Goal: Task Accomplishment & Management: Complete application form

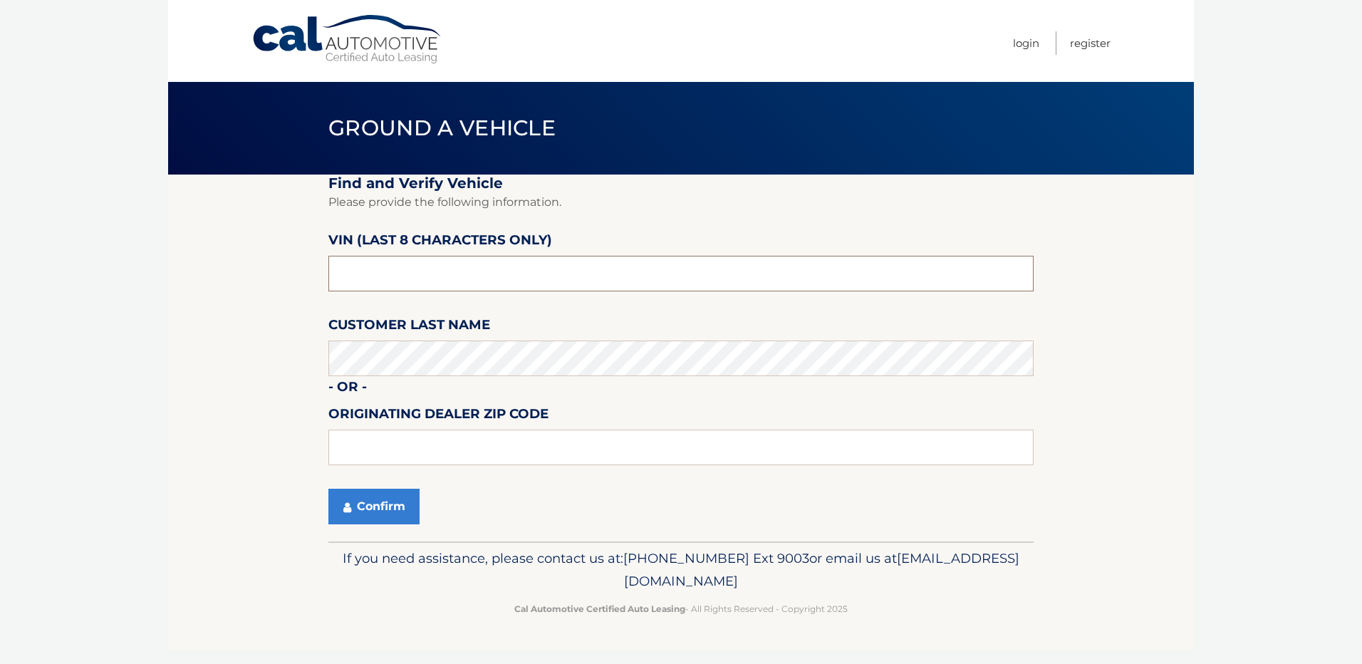
click at [471, 274] on input "text" at bounding box center [680, 274] width 705 height 36
click at [388, 273] on input "text" at bounding box center [680, 274] width 705 height 36
type input "n8622832"
click at [369, 483] on fieldset "Find and Verify Vehicle Please provide the following information. VIN (last 8 c…" at bounding box center [680, 358] width 705 height 367
click at [363, 491] on button "Confirm" at bounding box center [373, 507] width 91 height 36
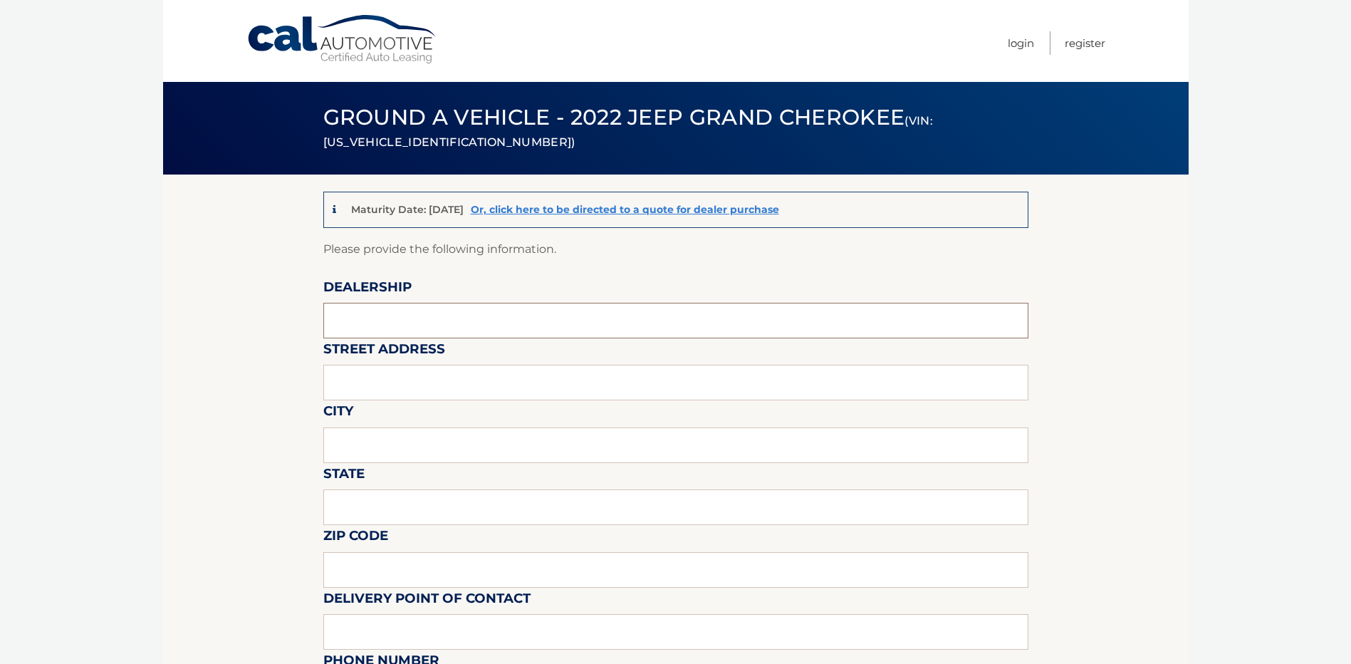
click at [474, 336] on input "text" at bounding box center [675, 321] width 705 height 36
type input "[PERSON_NAME] CDJR OF DORCHESTER"
type input "[STREET_ADDRESS][PERSON_NAME]"
type input "Quincy"
type input "MA"
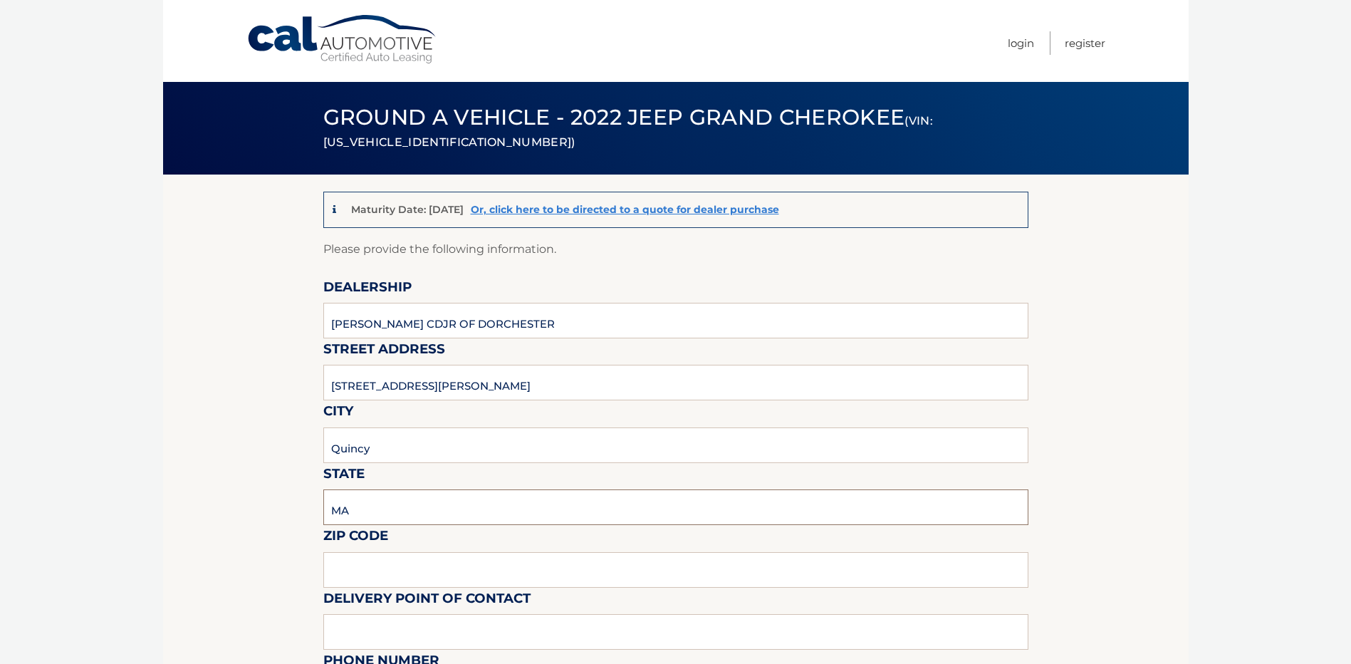
type input "02169"
type input "[PERSON_NAME] RECEIVING"
type input "[PHONE_NUMBER]"
type input "[EMAIL_ADDRESS][DOMAIN_NAME]"
type input "[PERSON_NAME]"
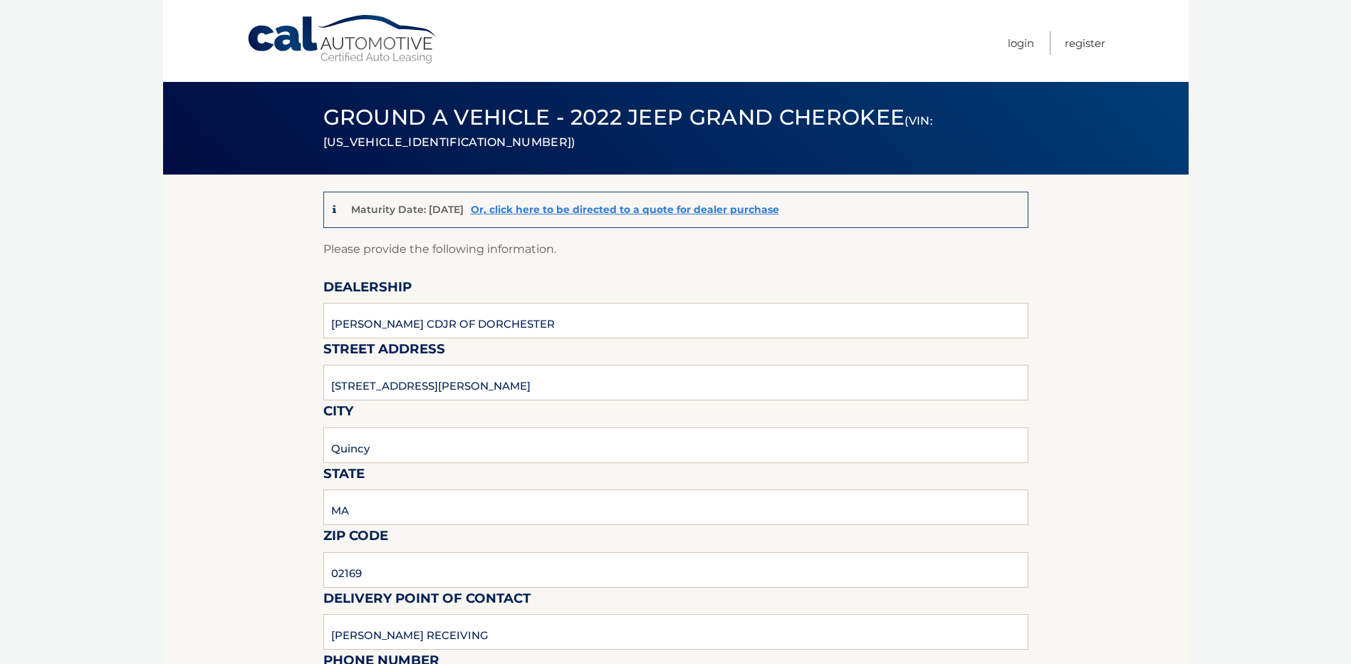
type input "[PHONE_NUMBER]"
type input "[EMAIL_ADDRESS][DOMAIN_NAME]"
type input "[PERSON_NAME]"
type input "[EMAIL_ADDRESS][DOMAIN_NAME]"
type input "SHIPYARD. SECURITY GATE FOR DIRECTIONS IF LOST. CALL NUMBER LISTED FOR RECEIVING"
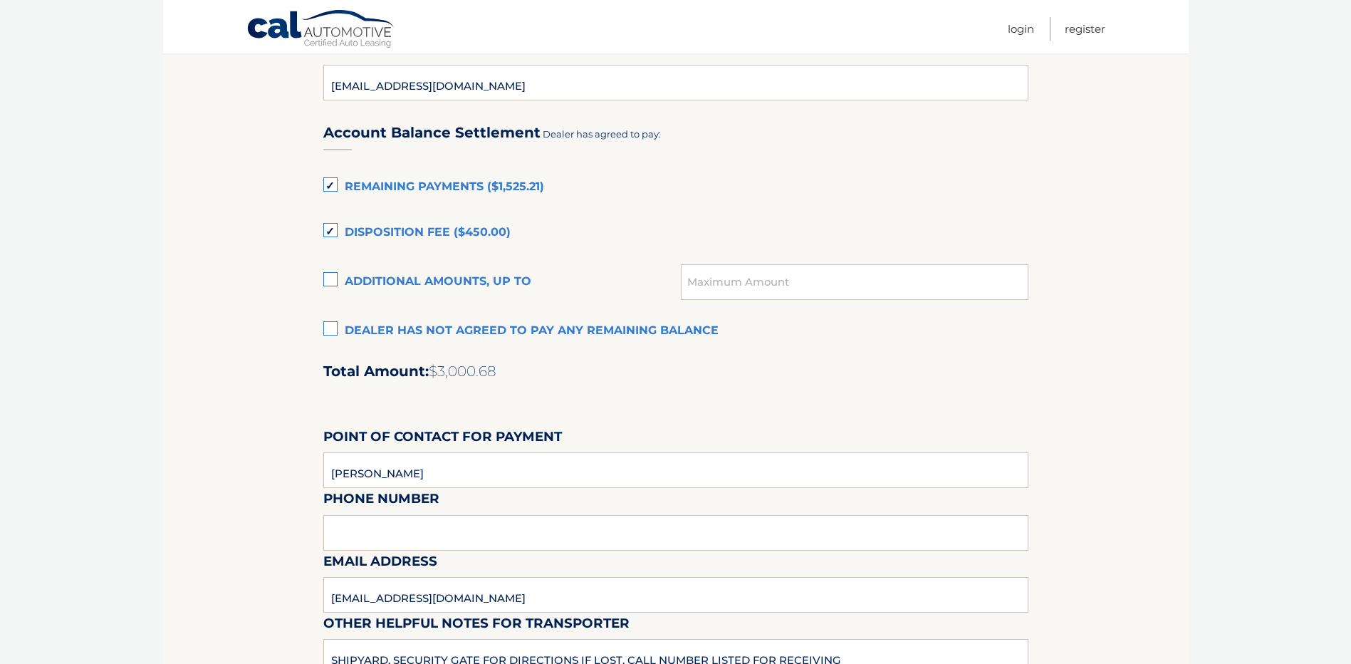
scroll to position [926, 0]
click at [335, 290] on label "Additional amounts, up to" at bounding box center [502, 283] width 358 height 28
click at [0, 0] on input "Additional amounts, up to" at bounding box center [0, 0] width 0 height 0
click at [334, 289] on label "Additional amounts, up to" at bounding box center [502, 283] width 358 height 28
click at [0, 0] on input "Additional amounts, up to" at bounding box center [0, 0] width 0 height 0
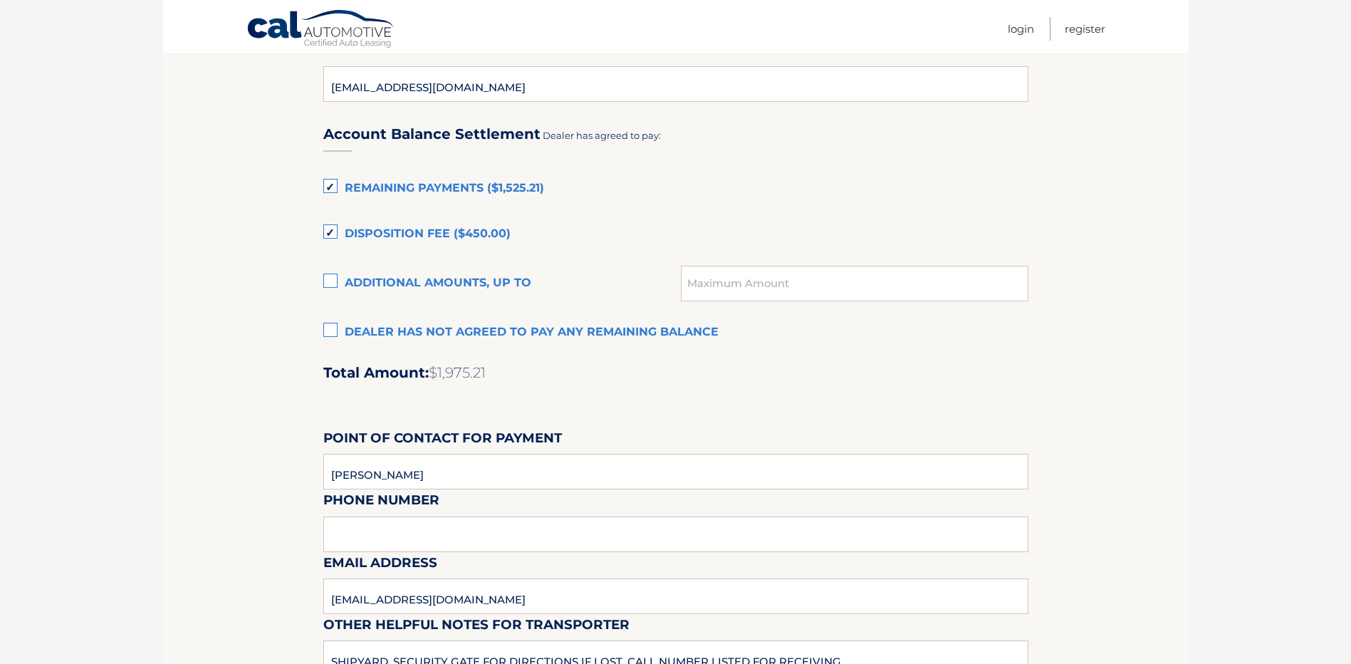
click at [334, 289] on label "Additional amounts, up to" at bounding box center [502, 283] width 358 height 28
click at [0, 0] on input "Additional amounts, up to" at bounding box center [0, 0] width 0 height 0
click at [334, 289] on label "Additional amounts, up to" at bounding box center [502, 283] width 358 height 28
click at [0, 0] on input "Additional amounts, up to" at bounding box center [0, 0] width 0 height 0
click at [333, 234] on label "Disposition Fee ($450.00)" at bounding box center [675, 234] width 705 height 28
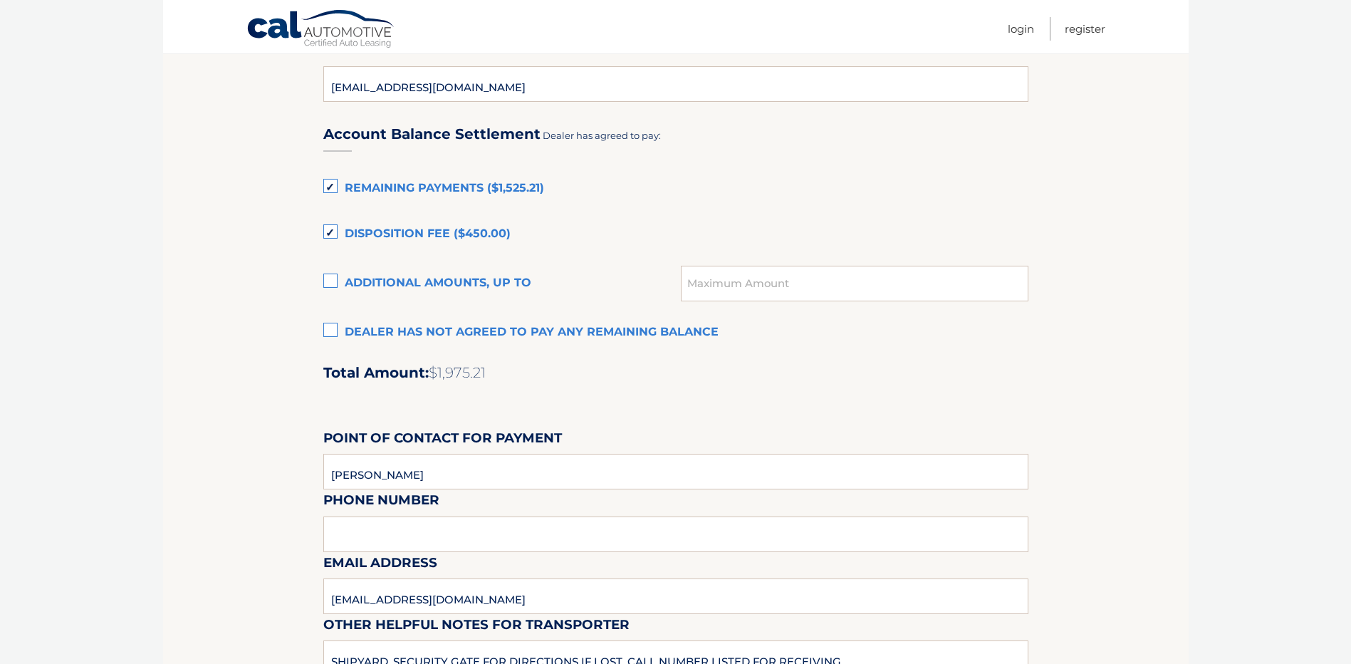
click at [0, 0] on input "Disposition Fee ($450.00)" at bounding box center [0, 0] width 0 height 0
click at [333, 232] on label "Disposition Fee ($450.00)" at bounding box center [675, 234] width 705 height 28
click at [0, 0] on input "Disposition Fee ($450.00)" at bounding box center [0, 0] width 0 height 0
click at [328, 189] on label "Remaining Payments ($1,525.21)" at bounding box center [675, 189] width 705 height 28
click at [0, 0] on input "Remaining Payments ($1,525.21)" at bounding box center [0, 0] width 0 height 0
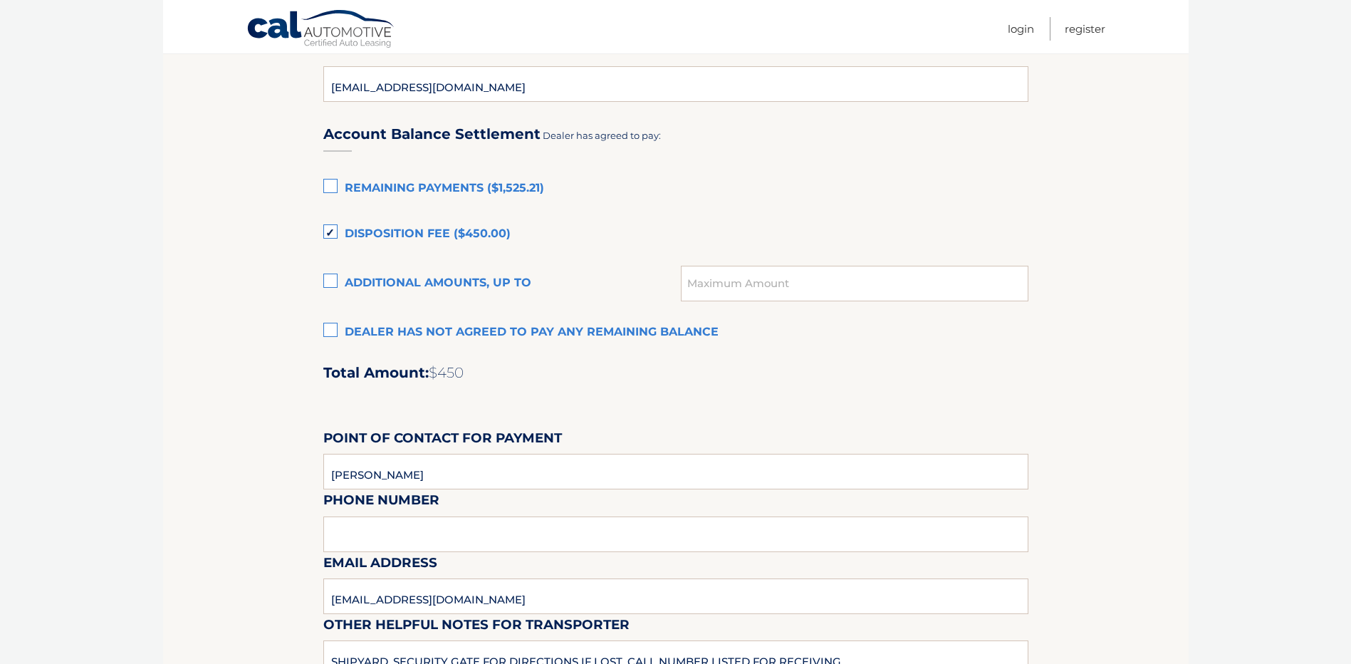
click at [328, 189] on label "Remaining Payments ($1,525.21)" at bounding box center [675, 189] width 705 height 28
click at [0, 0] on input "Remaining Payments ($1,525.21)" at bounding box center [0, 0] width 0 height 0
click at [331, 239] on label "Disposition Fee ($450.00)" at bounding box center [675, 234] width 705 height 28
click at [0, 0] on input "Disposition Fee ($450.00)" at bounding box center [0, 0] width 0 height 0
click at [330, 239] on label "Disposition Fee ($450.00)" at bounding box center [675, 234] width 705 height 28
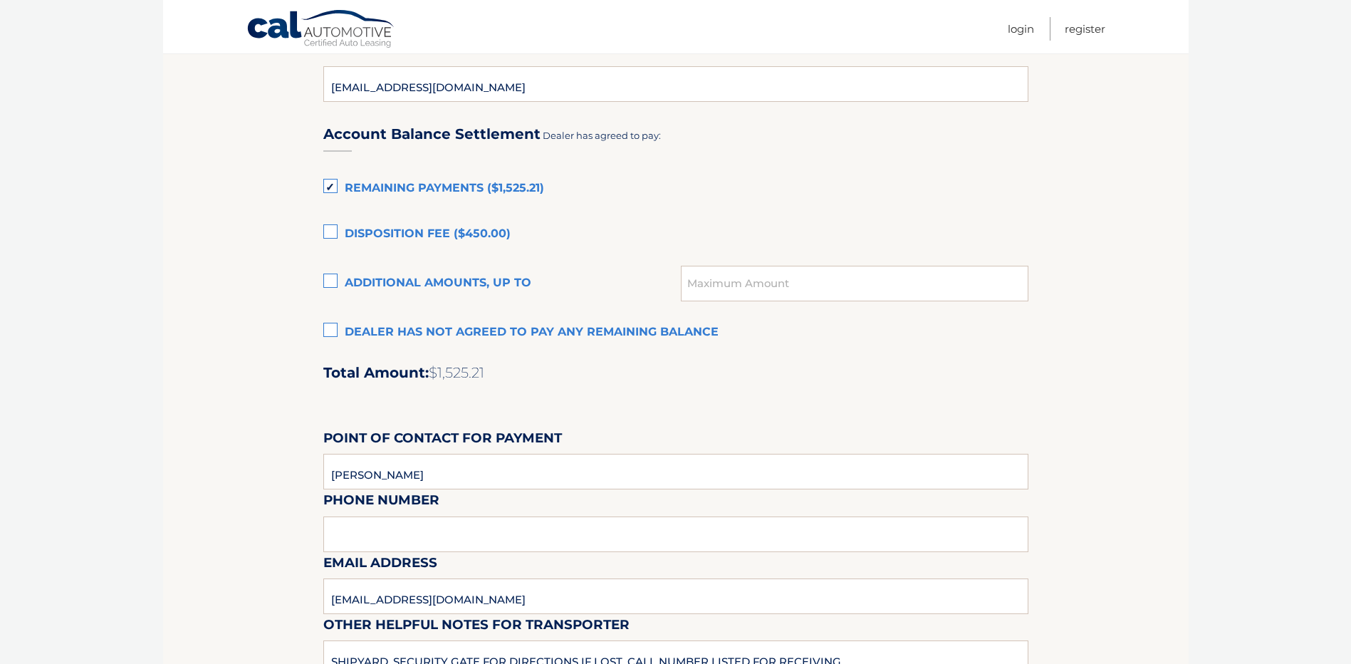
click at [0, 0] on input "Disposition Fee ($450.00)" at bounding box center [0, 0] width 0 height 0
drag, startPoint x: 330, startPoint y: 239, endPoint x: 328, endPoint y: 318, distance: 79.8
click at [328, 318] on label "Dealer has not agreed to pay any remaining balance" at bounding box center [675, 332] width 705 height 28
click at [0, 0] on input "Dealer has not agreed to pay any remaining balance" at bounding box center [0, 0] width 0 height 0
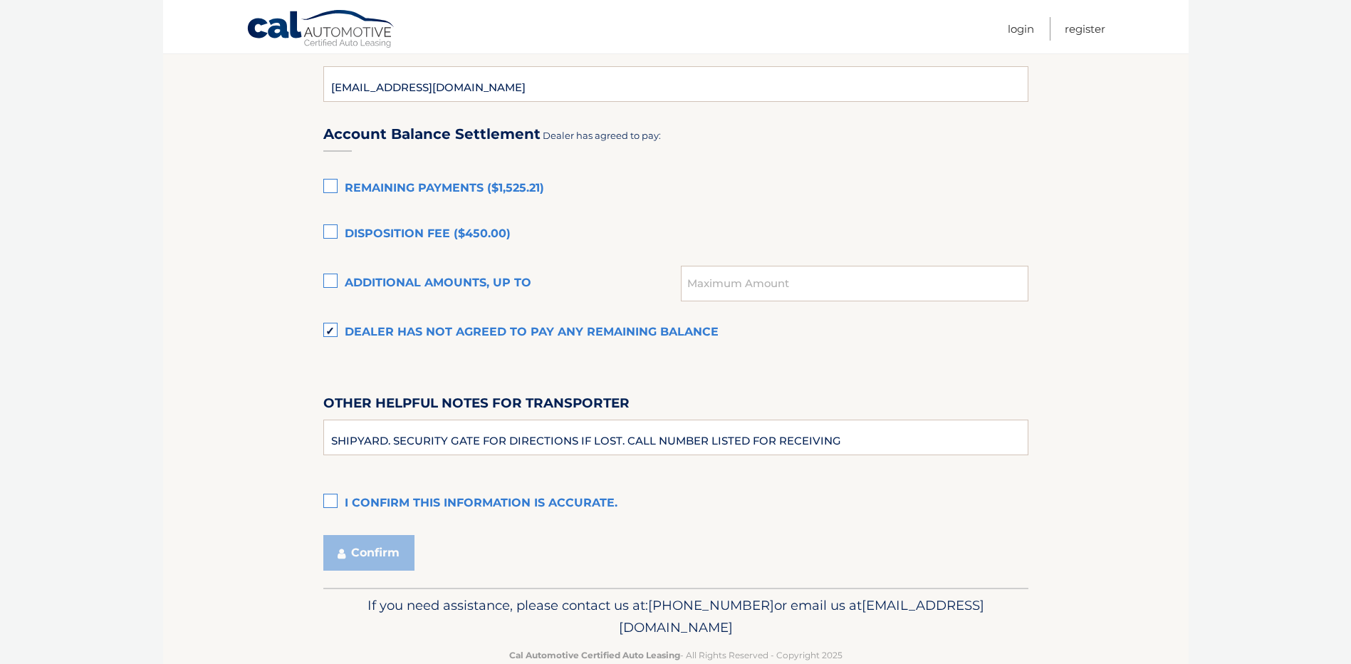
click at [331, 325] on label "Dealer has not agreed to pay any remaining balance" at bounding box center [675, 332] width 705 height 28
click at [0, 0] on input "Dealer has not agreed to pay any remaining balance" at bounding box center [0, 0] width 0 height 0
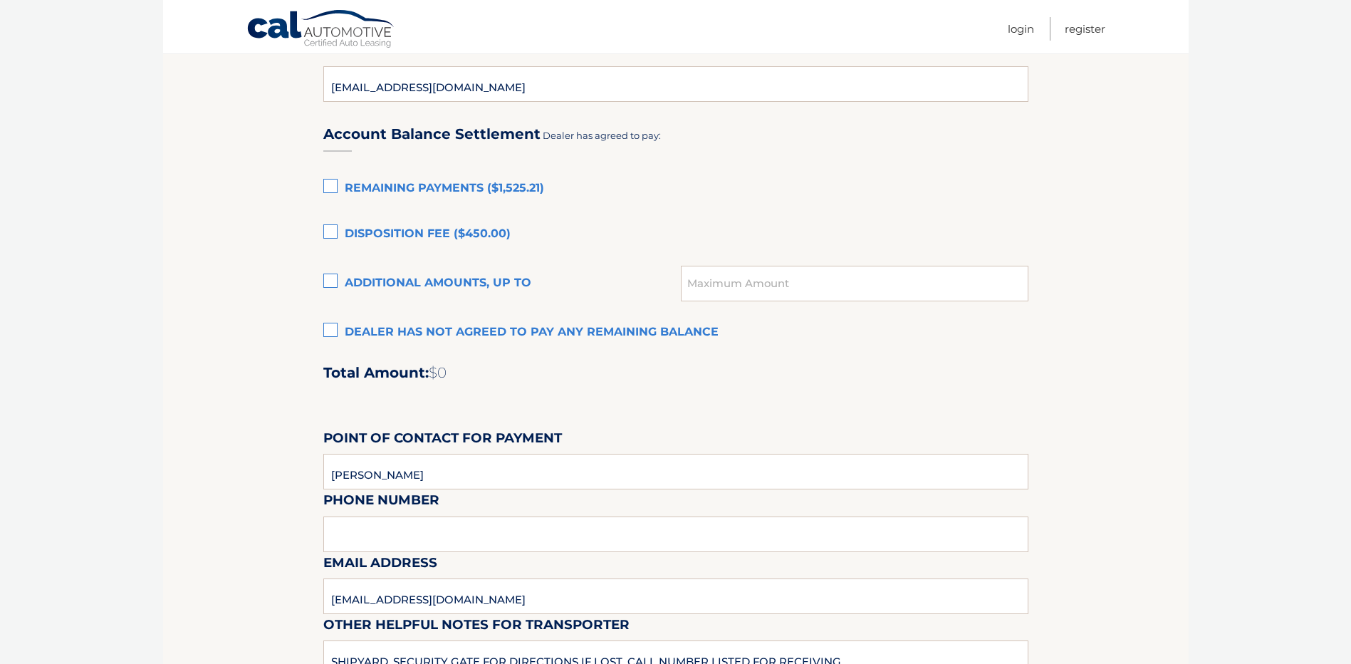
click at [328, 331] on label "Dealer has not agreed to pay any remaining balance" at bounding box center [675, 332] width 705 height 28
click at [0, 0] on input "Dealer has not agreed to pay any remaining balance" at bounding box center [0, 0] width 0 height 0
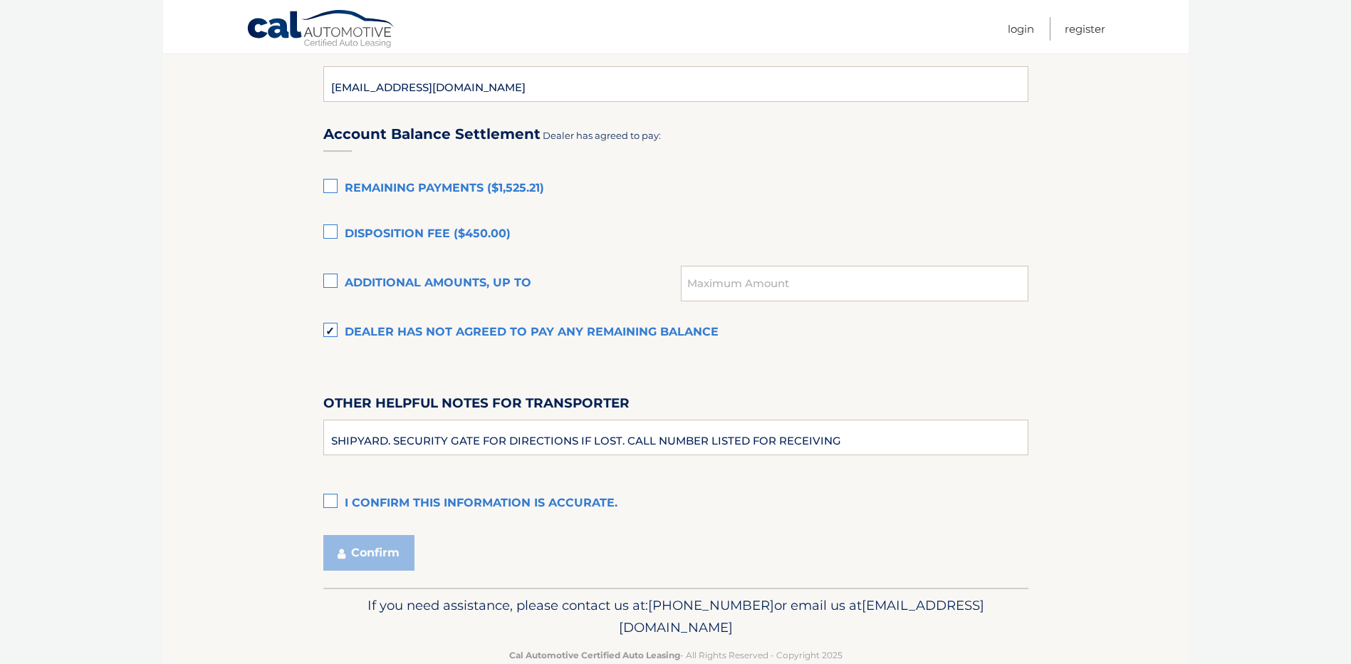
click at [328, 331] on label "Dealer has not agreed to pay any remaining balance" at bounding box center [675, 332] width 705 height 28
click at [0, 0] on input "Dealer has not agreed to pay any remaining balance" at bounding box center [0, 0] width 0 height 0
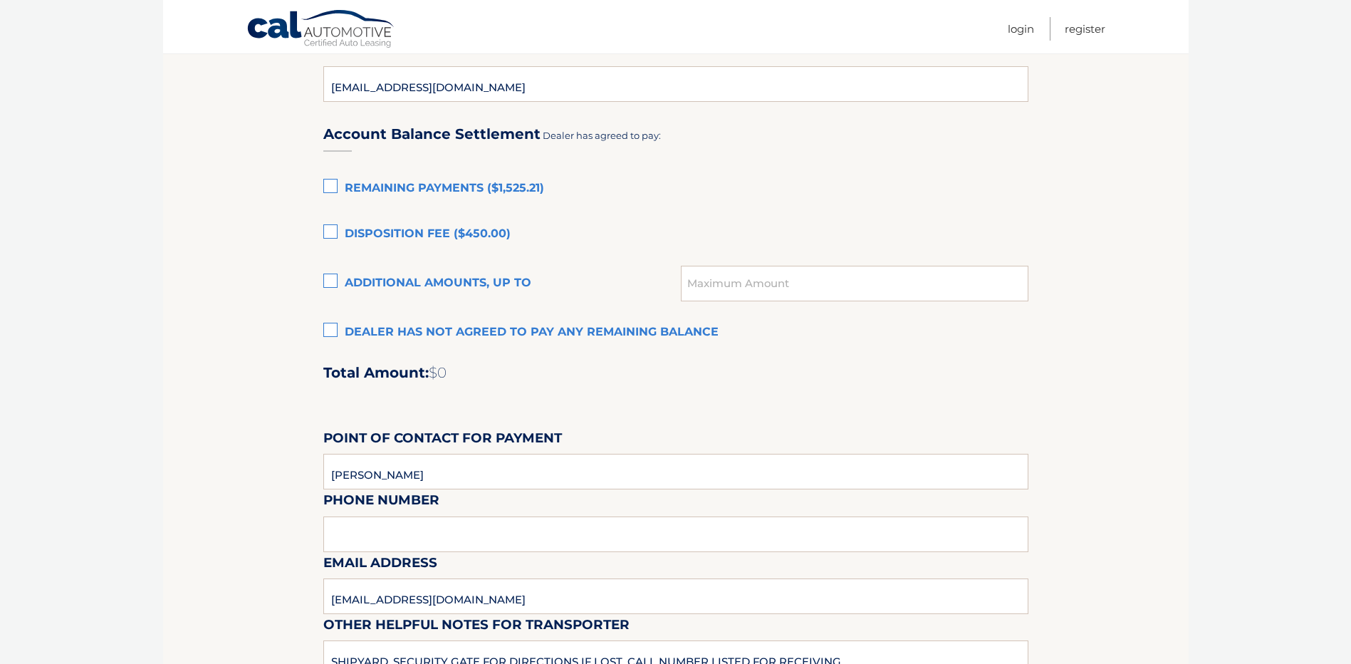
click at [339, 175] on label "Remaining Payments ($1,525.21)" at bounding box center [675, 189] width 705 height 28
click at [0, 0] on input "Remaining Payments ($1,525.21)" at bounding box center [0, 0] width 0 height 0
click at [343, 246] on label "Disposition Fee ($450.00)" at bounding box center [675, 234] width 705 height 28
click at [0, 0] on input "Disposition Fee ($450.00)" at bounding box center [0, 0] width 0 height 0
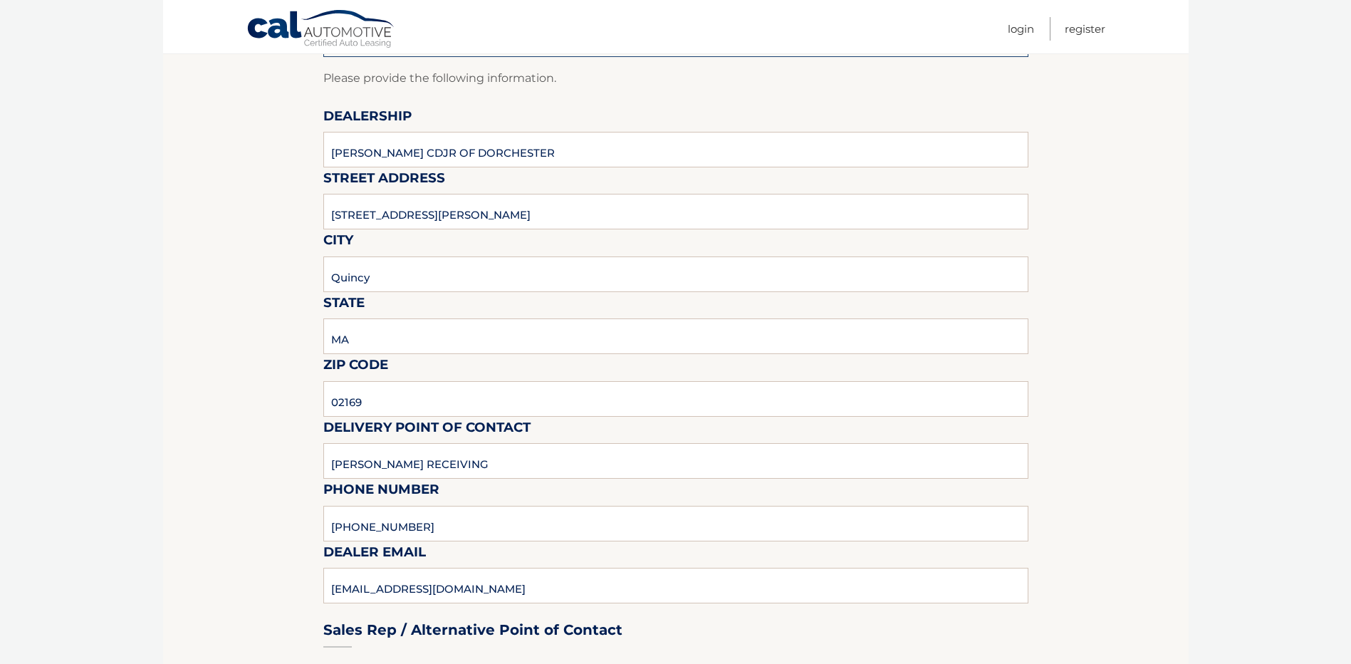
scroll to position [0, 0]
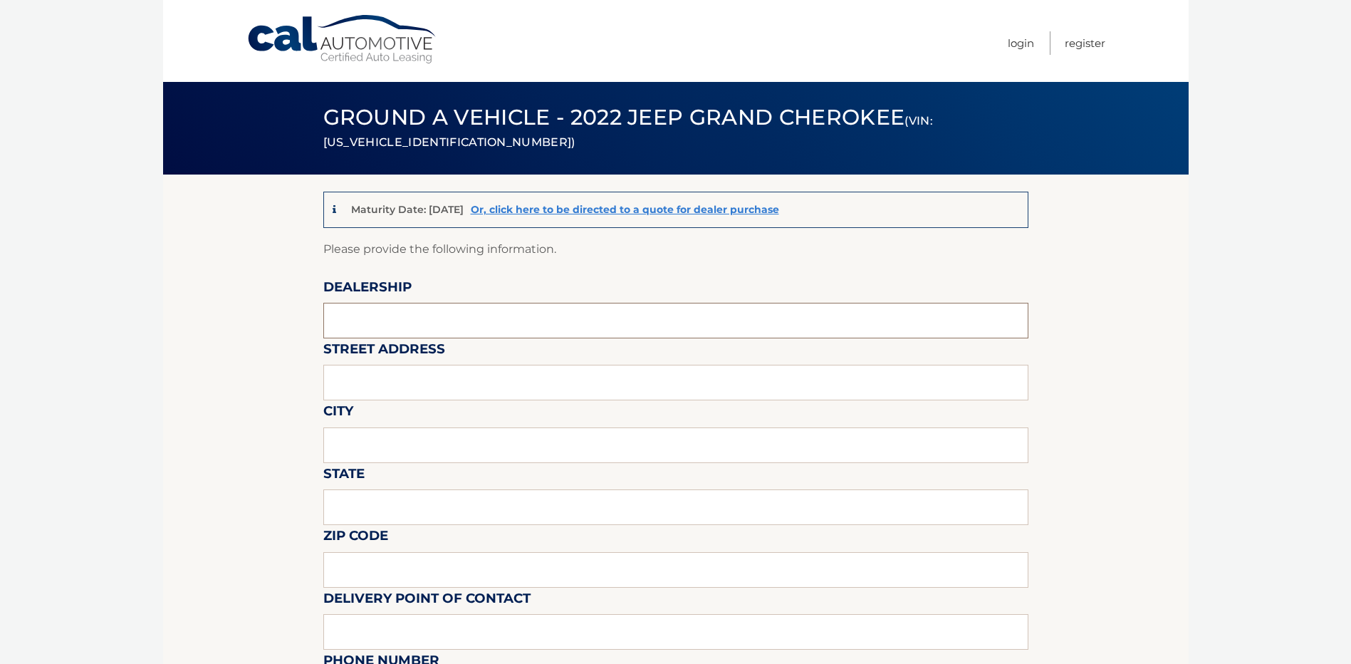
click at [461, 330] on input "text" at bounding box center [675, 321] width 705 height 36
type input "[PERSON_NAME] CDJR OF DORCHESTER"
type input "[STREET_ADDRESS][PERSON_NAME]"
type input "Quincy"
type input "MA"
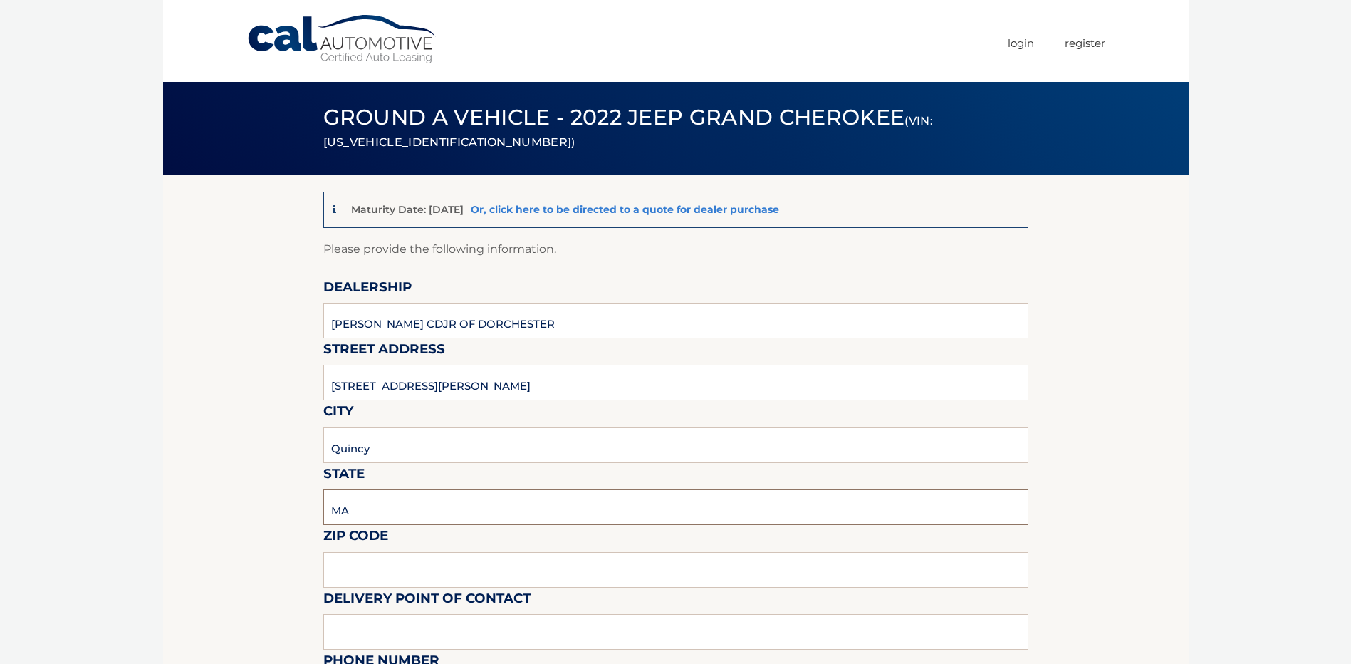
type input "02169"
type input "[PERSON_NAME] RECEIVING"
type input "[PHONE_NUMBER]"
type input "[EMAIL_ADDRESS][DOMAIN_NAME]"
type input "[PERSON_NAME]"
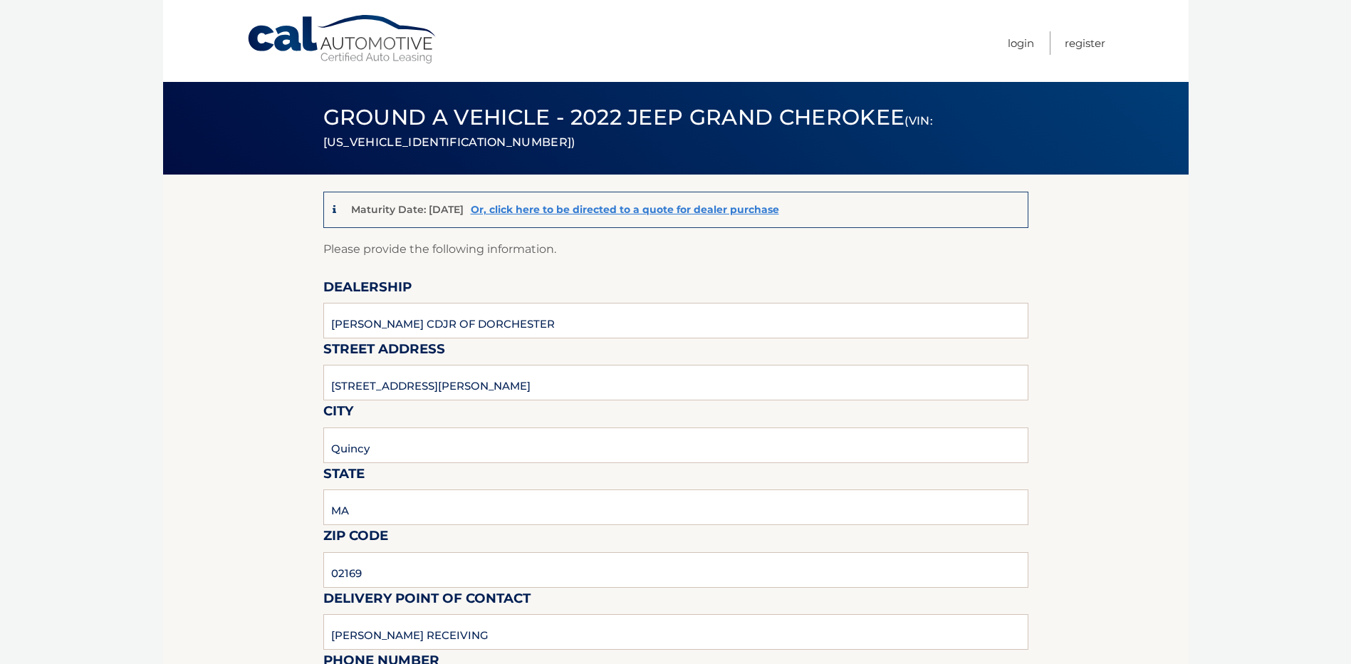
type input "[PHONE_NUMBER]"
type input "[EMAIL_ADDRESS][DOMAIN_NAME]"
type input "[PERSON_NAME]"
type input "[EMAIL_ADDRESS][DOMAIN_NAME]"
type input "SHIPYARD. SECURITY GATE FOR DIRECTIONS IF LOST. CALL NUMBER LISTED FOR RECEIVING"
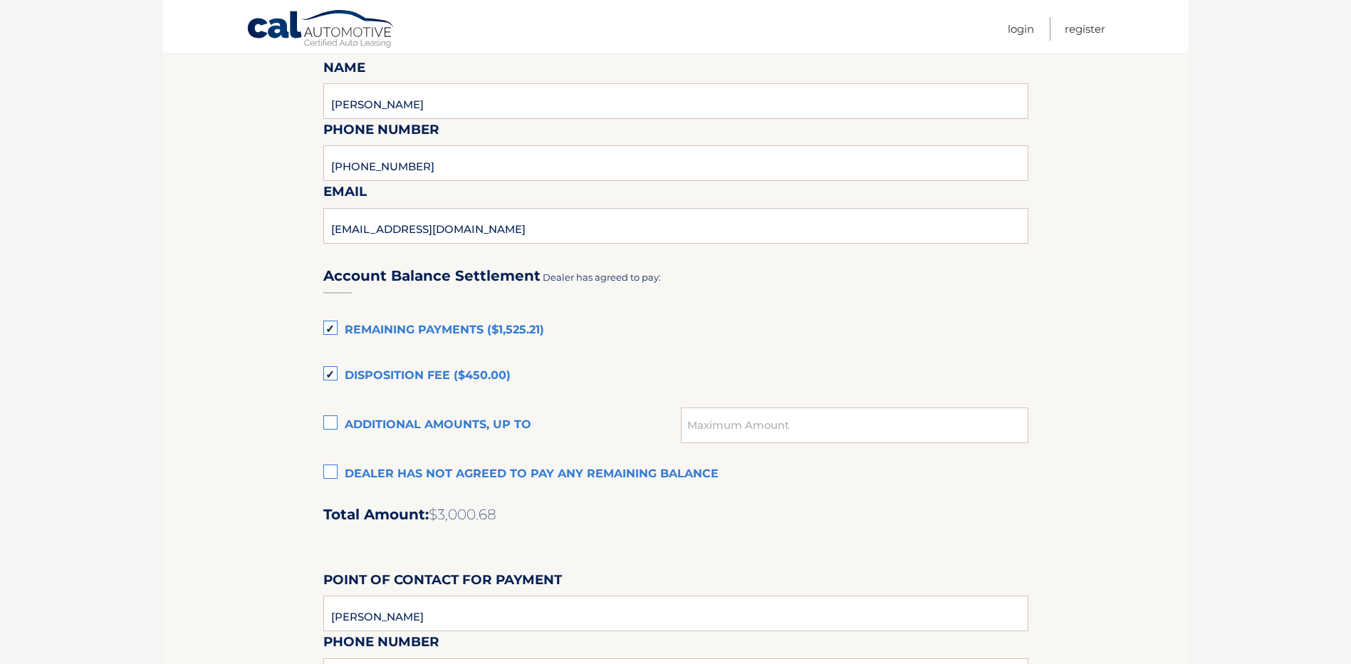
scroll to position [784, 0]
click at [388, 177] on input "[PHONE_NUMBER]" at bounding box center [675, 164] width 705 height 36
click at [392, 175] on input "[PHONE_NUMBER]" at bounding box center [675, 164] width 705 height 36
type input "857-309-7651"
click at [566, 244] on input "[EMAIL_ADDRESS][DOMAIN_NAME]" at bounding box center [675, 227] width 705 height 36
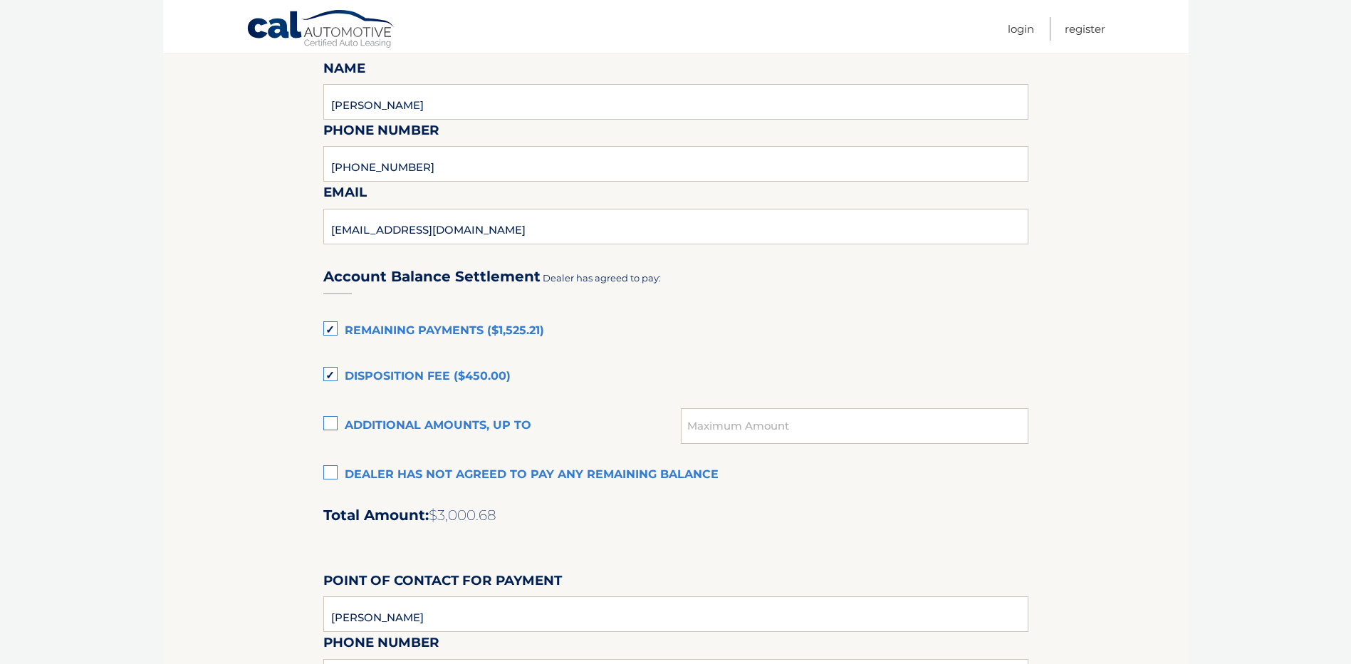
click at [620, 253] on div "Account Balance Settlement Dealer has agreed to pay:" at bounding box center [675, 275] width 705 height 50
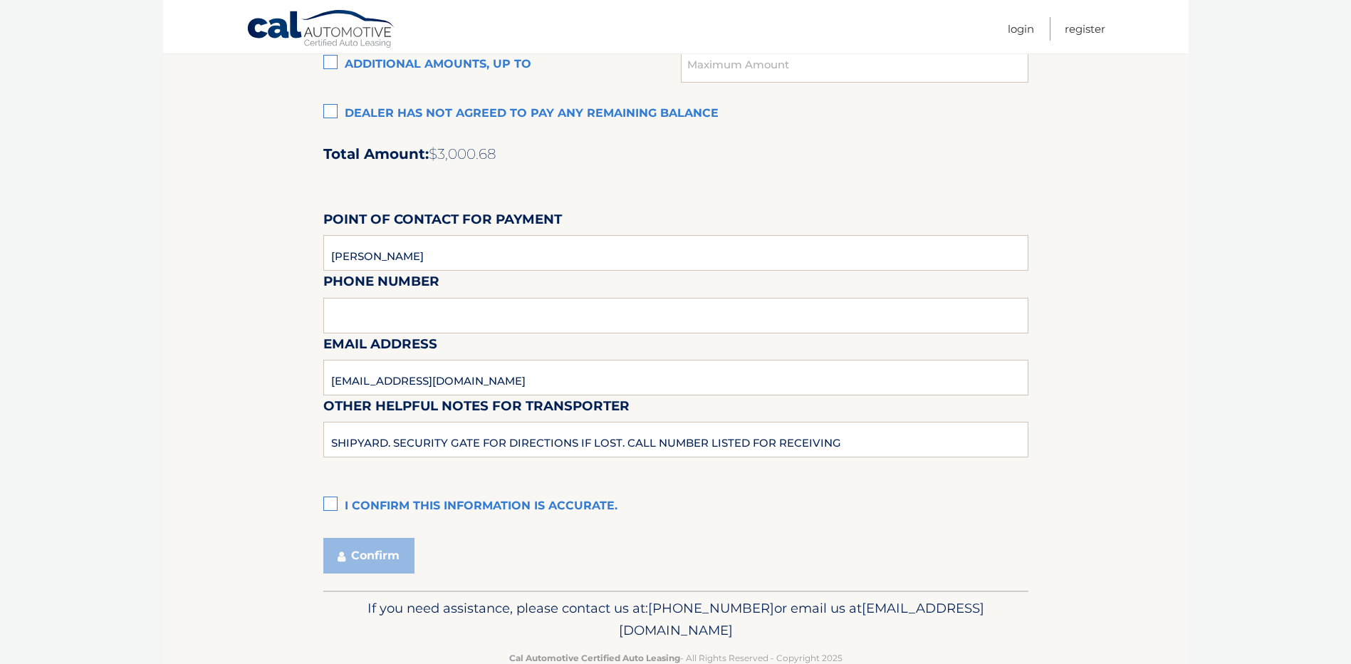
scroll to position [1158, 0]
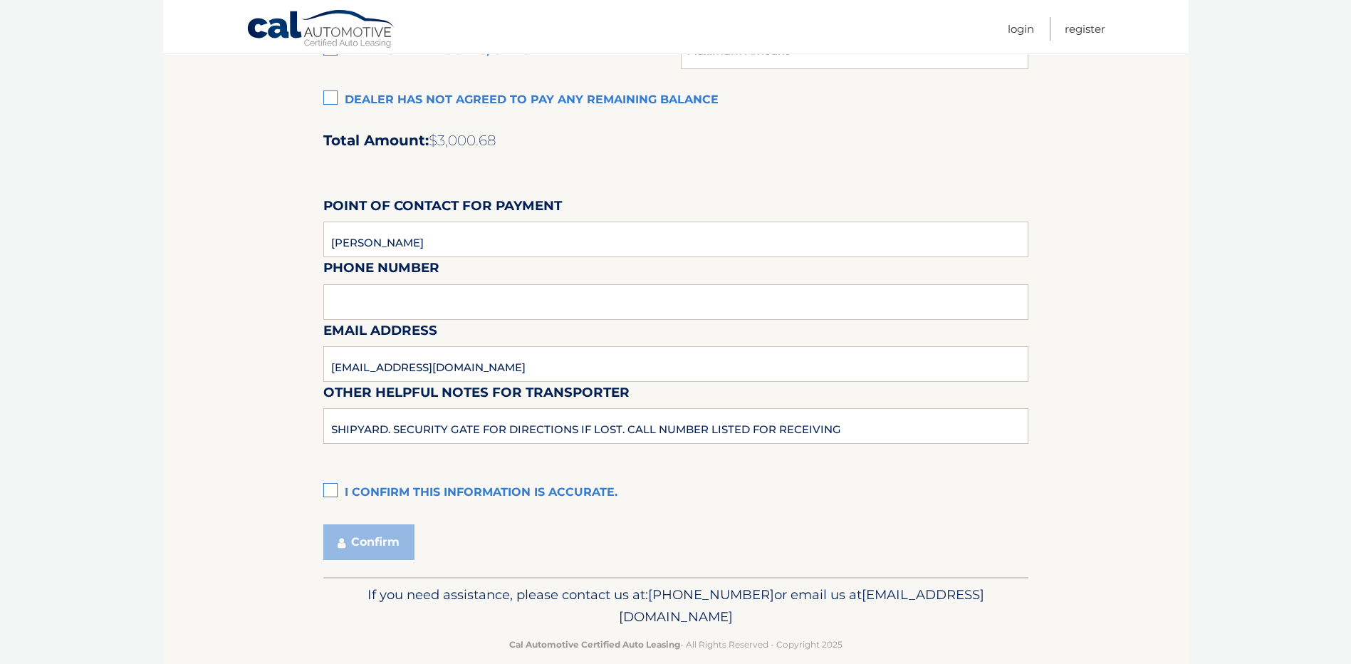
click at [323, 494] on label "I confirm this information is accurate." at bounding box center [675, 493] width 705 height 28
click at [0, 0] on input "I confirm this information is accurate." at bounding box center [0, 0] width 0 height 0
click at [369, 551] on button "Confirm" at bounding box center [368, 542] width 91 height 36
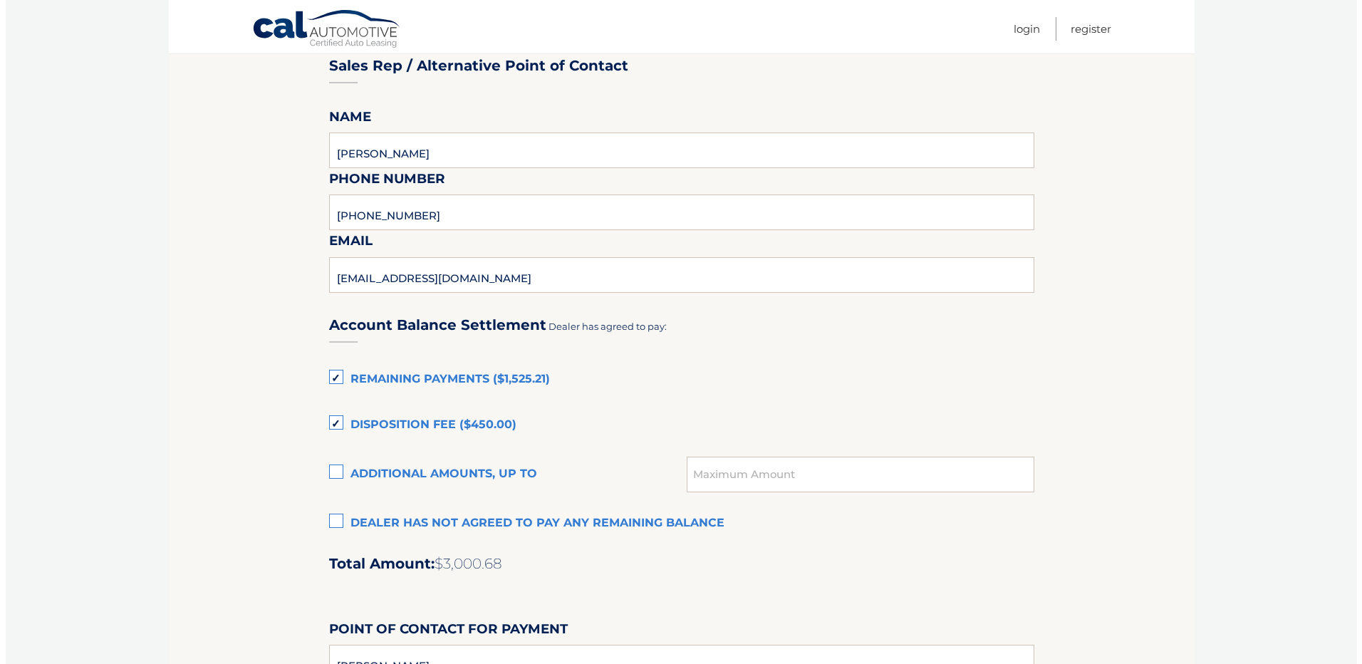
scroll to position [731, 0]
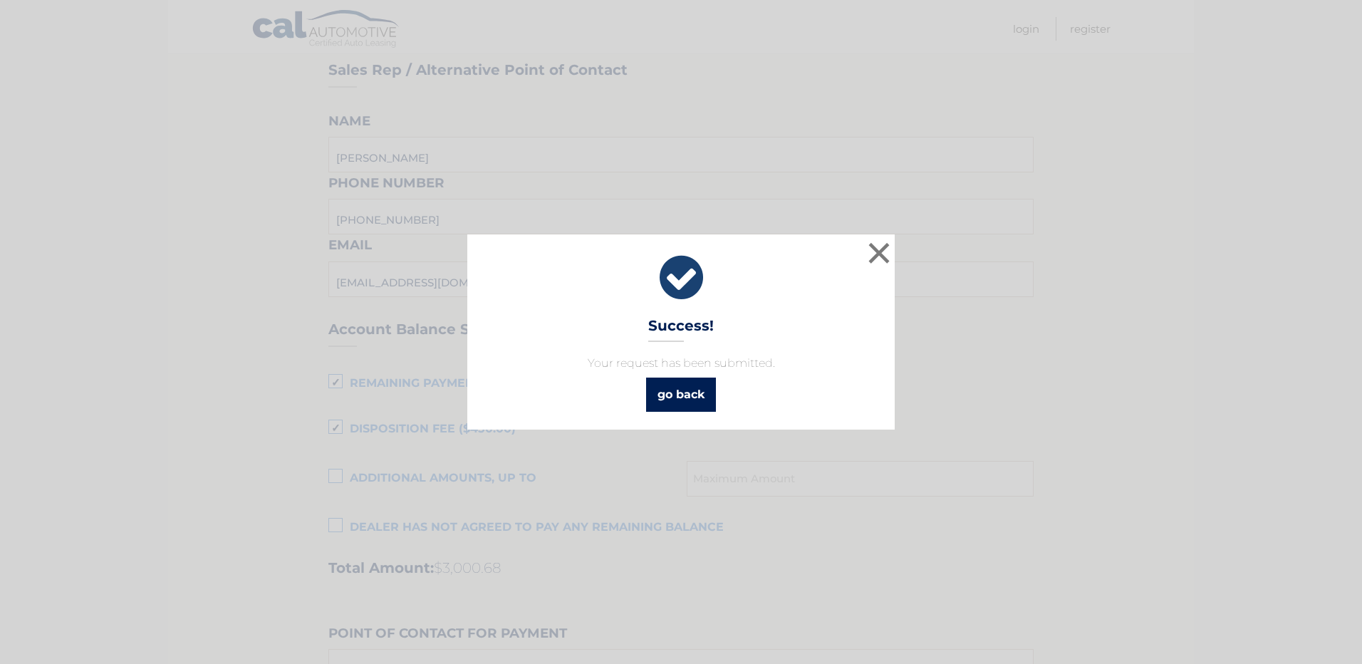
click at [687, 388] on link "go back" at bounding box center [681, 395] width 70 height 34
